Goal: Information Seeking & Learning: Learn about a topic

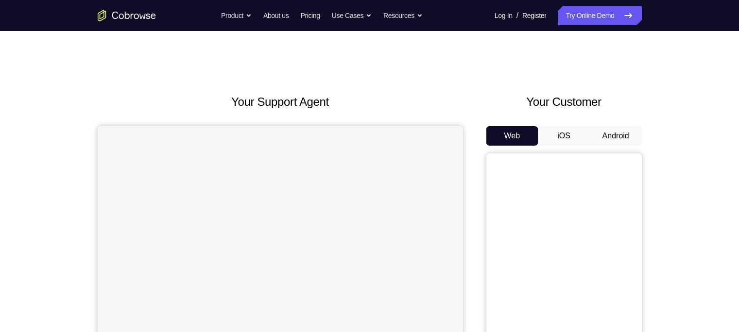
click at [586, 135] on button "Android" at bounding box center [616, 135] width 52 height 19
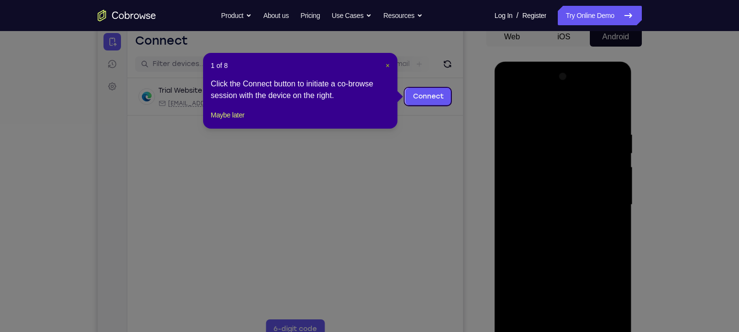
click at [386, 67] on span "×" at bounding box center [388, 66] width 4 height 8
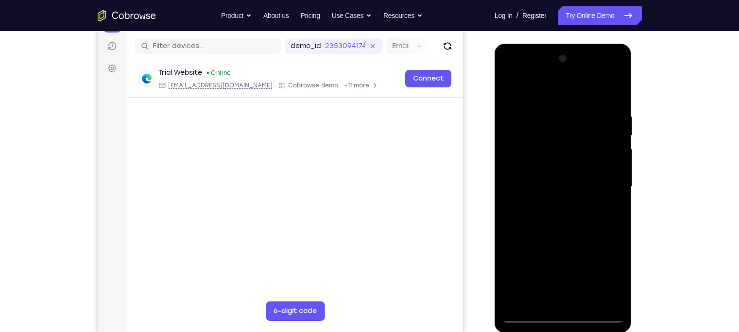
scroll to position [118, 0]
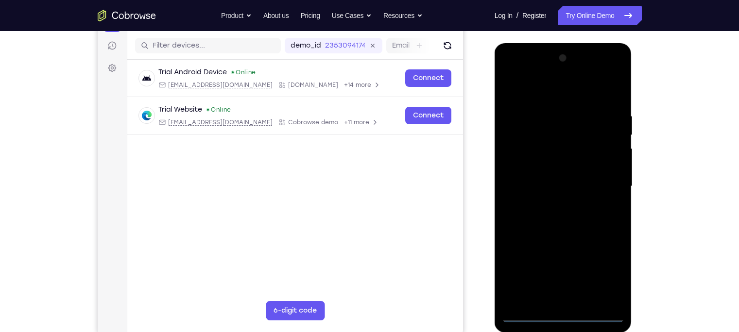
click at [562, 260] on div at bounding box center [563, 187] width 122 height 272
click at [586, 260] on div at bounding box center [563, 187] width 122 height 272
click at [547, 94] on div at bounding box center [563, 187] width 122 height 272
click at [586, 182] on div at bounding box center [563, 187] width 122 height 272
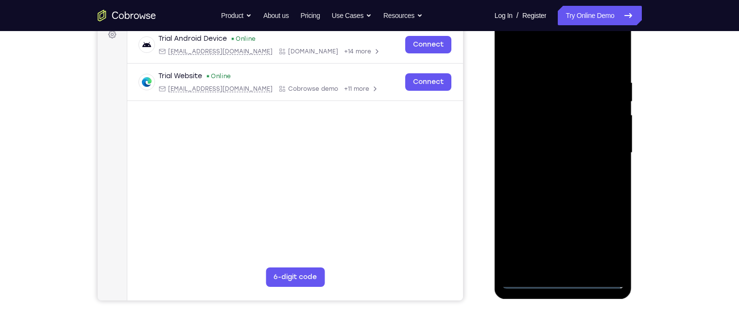
scroll to position [153, 0]
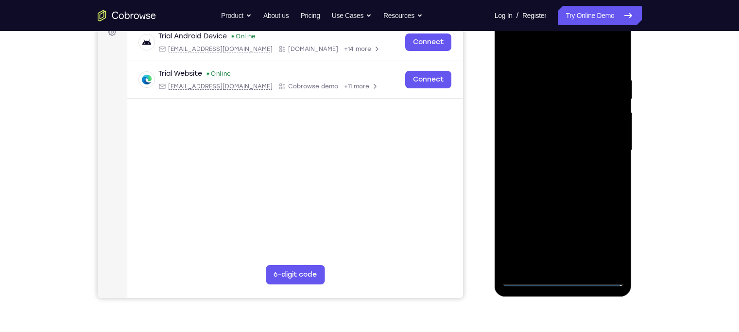
click at [551, 169] on div at bounding box center [563, 151] width 122 height 272
click at [555, 198] on div at bounding box center [563, 151] width 122 height 272
click at [541, 103] on div at bounding box center [563, 151] width 122 height 272
click at [553, 128] on div at bounding box center [563, 151] width 122 height 272
click at [539, 112] on div at bounding box center [563, 151] width 122 height 272
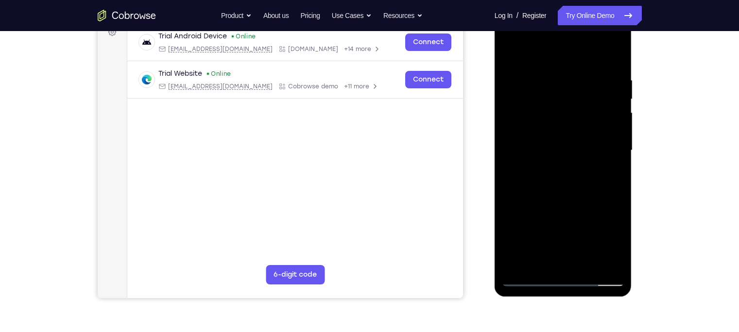
click at [546, 135] on div at bounding box center [563, 151] width 122 height 272
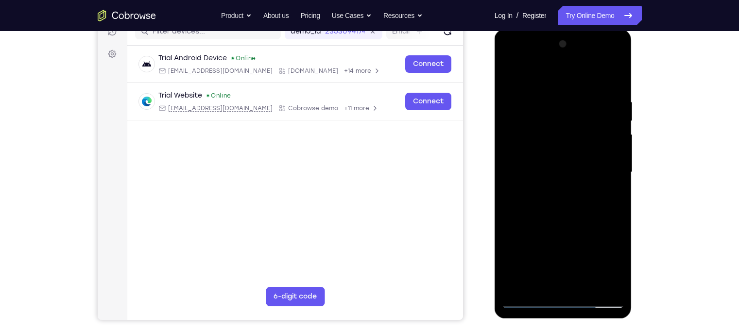
scroll to position [131, 0]
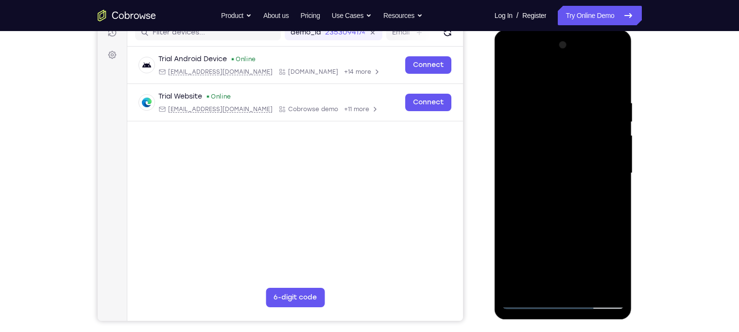
click at [586, 219] on div at bounding box center [563, 173] width 122 height 272
click at [585, 260] on div at bounding box center [563, 173] width 122 height 272
click at [560, 222] on div at bounding box center [563, 173] width 122 height 272
click at [544, 159] on div at bounding box center [563, 173] width 122 height 272
click at [586, 200] on div at bounding box center [563, 173] width 122 height 272
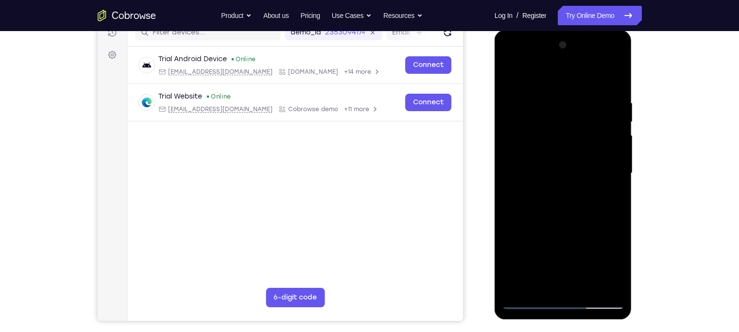
click at [586, 200] on div at bounding box center [563, 173] width 122 height 272
click at [510, 75] on div at bounding box center [563, 173] width 122 height 272
click at [546, 92] on div at bounding box center [563, 173] width 122 height 272
click at [586, 159] on div at bounding box center [563, 173] width 122 height 272
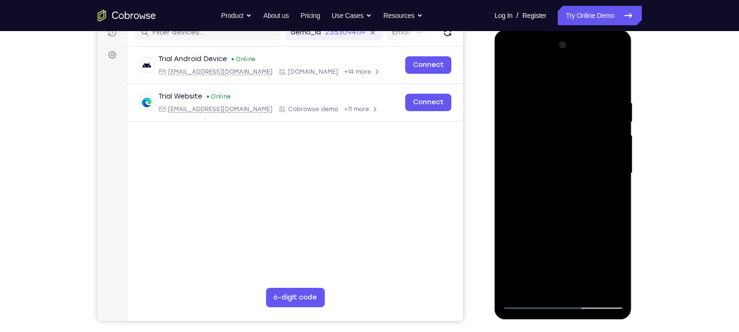
click at [586, 79] on div at bounding box center [563, 173] width 122 height 272
click at [585, 260] on div at bounding box center [563, 173] width 122 height 272
click at [553, 159] on div at bounding box center [563, 173] width 122 height 272
click at [586, 199] on div at bounding box center [563, 173] width 122 height 272
click at [508, 76] on div at bounding box center [563, 173] width 122 height 272
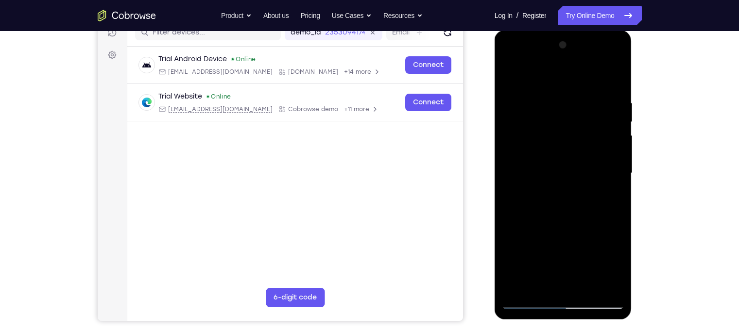
click at [528, 260] on div at bounding box center [563, 173] width 122 height 272
click at [510, 77] on div at bounding box center [563, 173] width 122 height 272
click at [583, 260] on div at bounding box center [563, 173] width 122 height 272
click at [559, 186] on div at bounding box center [563, 173] width 122 height 272
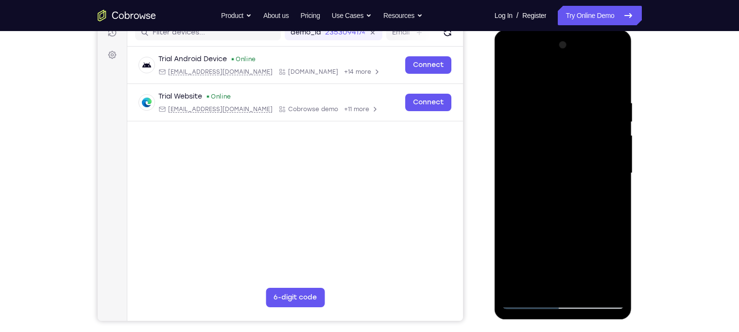
click at [586, 195] on div at bounding box center [563, 173] width 122 height 272
click at [510, 76] on div at bounding box center [563, 173] width 122 height 272
drag, startPoint x: 581, startPoint y: 98, endPoint x: 482, endPoint y: 99, distance: 99.1
click at [494, 99] on html "Online web based iOS Simulators and Android Emulators. Run iPhone, iPad, Mobile…" at bounding box center [563, 175] width 138 height 291
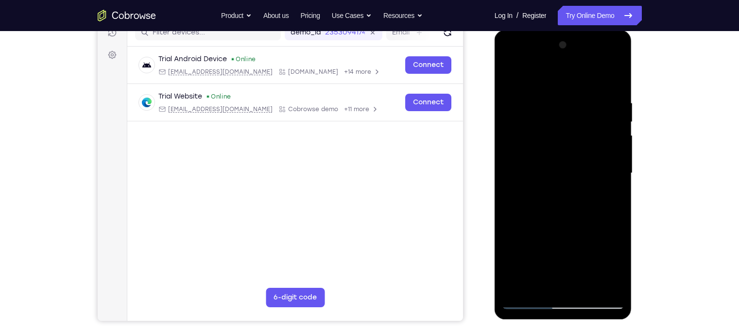
drag, startPoint x: 582, startPoint y: 106, endPoint x: 519, endPoint y: 107, distance: 63.2
click at [519, 107] on div at bounding box center [563, 173] width 122 height 272
click at [586, 100] on div at bounding box center [563, 173] width 122 height 272
click at [508, 182] on div at bounding box center [563, 173] width 122 height 272
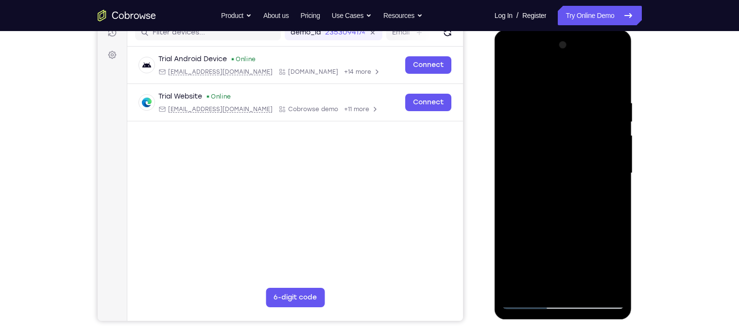
click at [586, 79] on div at bounding box center [563, 173] width 122 height 272
drag, startPoint x: 603, startPoint y: 94, endPoint x: 457, endPoint y: 110, distance: 147.6
click at [494, 110] on html "Online web based iOS Simulators and Android Emulators. Run iPhone, iPad, Mobile…" at bounding box center [563, 175] width 138 height 291
drag, startPoint x: 591, startPoint y: 101, endPoint x: 489, endPoint y: 111, distance: 103.0
click at [494, 111] on html "Online web based iOS Simulators and Android Emulators. Run iPhone, iPad, Mobile…" at bounding box center [563, 175] width 138 height 291
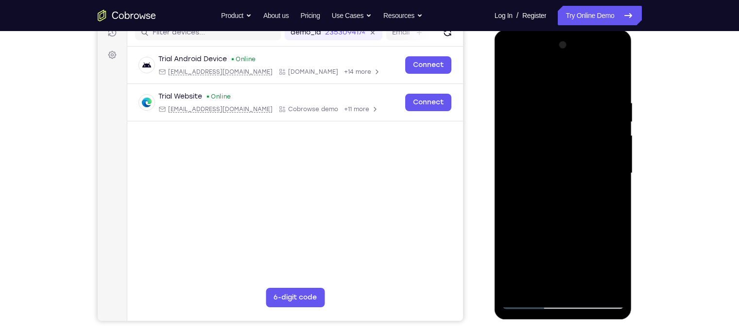
click at [515, 95] on div at bounding box center [563, 173] width 122 height 272
click at [586, 79] on div at bounding box center [563, 173] width 122 height 272
click at [296, 195] on main "demo_id 2353094174 2353094174 Email User ID Device ID Device name 6-digit code …" at bounding box center [295, 181] width 336 height 325
click at [508, 130] on div at bounding box center [563, 173] width 122 height 272
click at [586, 79] on div at bounding box center [563, 173] width 122 height 272
